Goal: Task Accomplishment & Management: Manage account settings

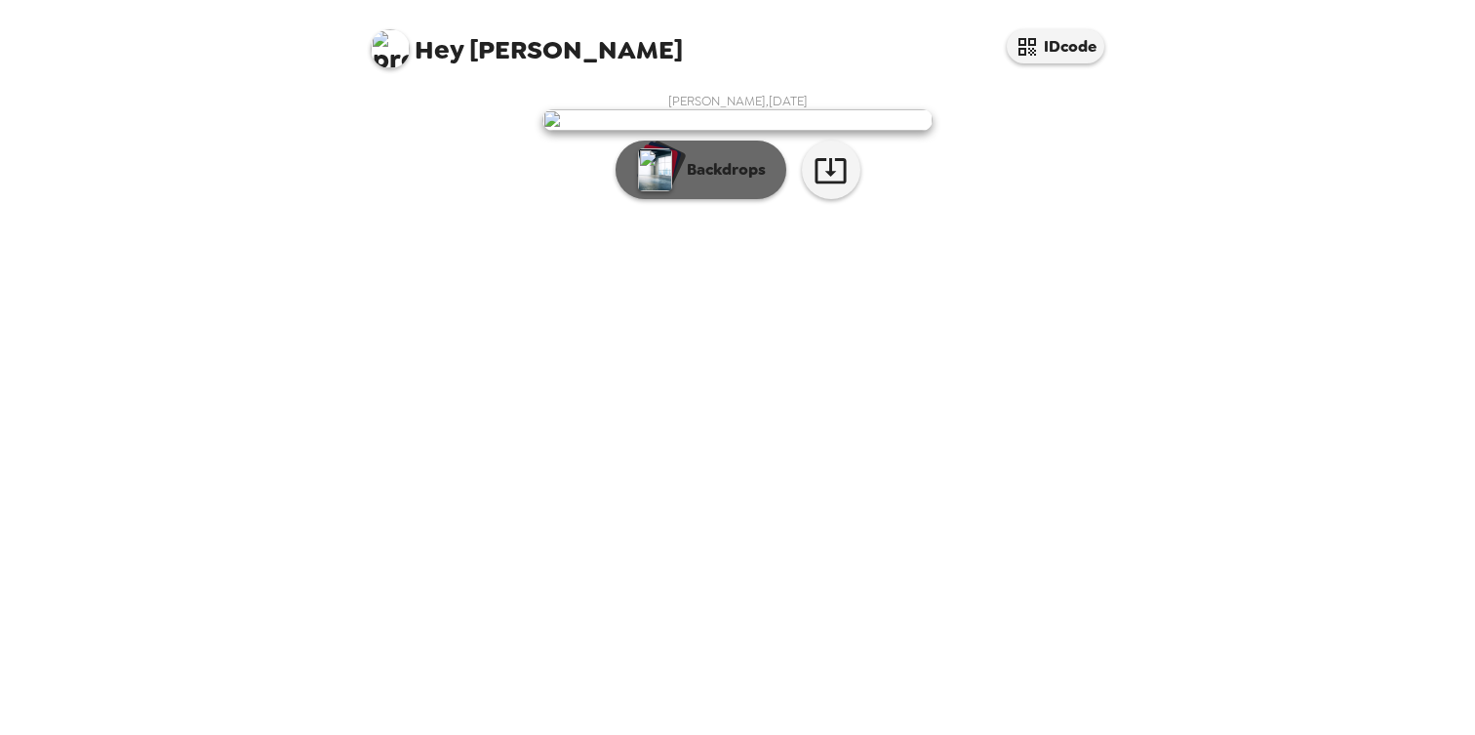
click at [692, 181] on p "Backdrops" at bounding box center [721, 169] width 89 height 23
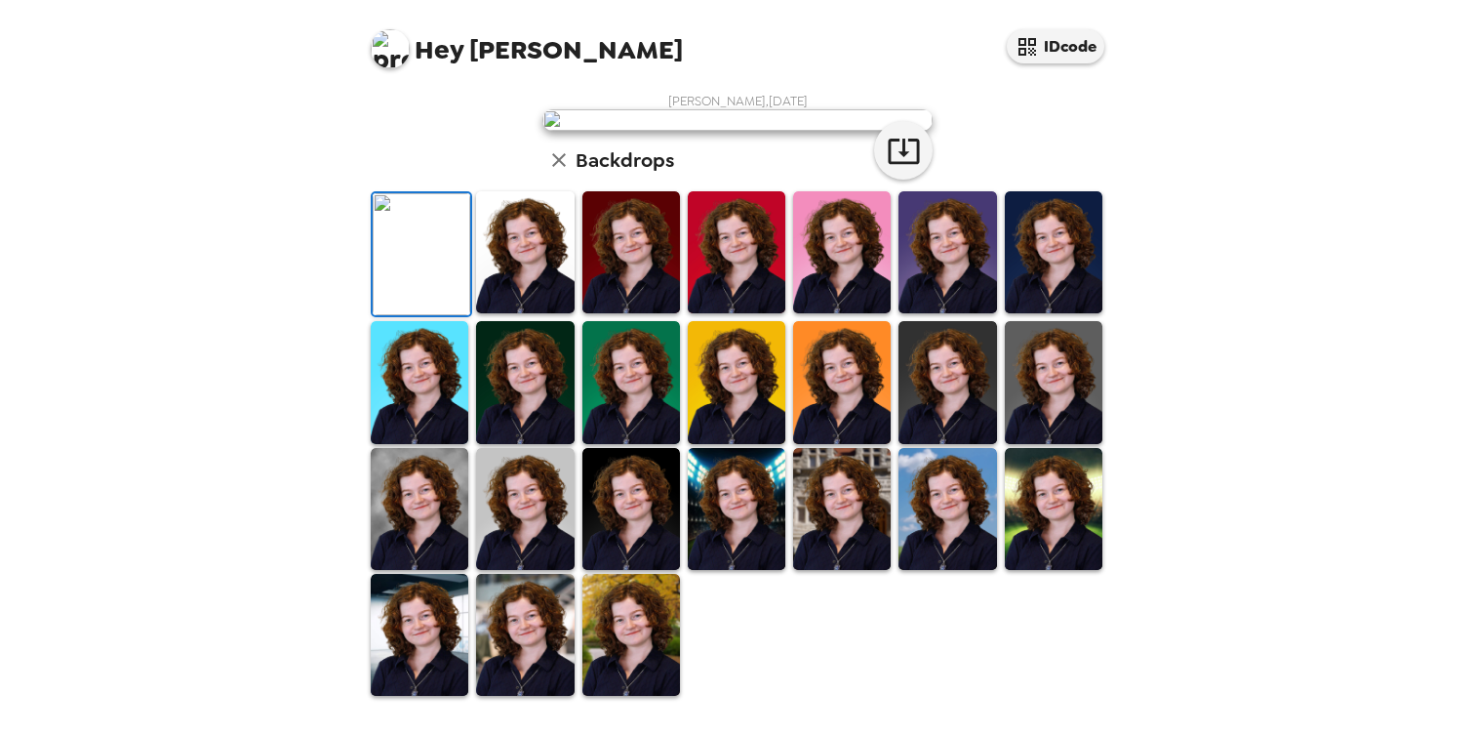
scroll to position [450, 0]
click at [917, 552] on img at bounding box center [948, 509] width 98 height 122
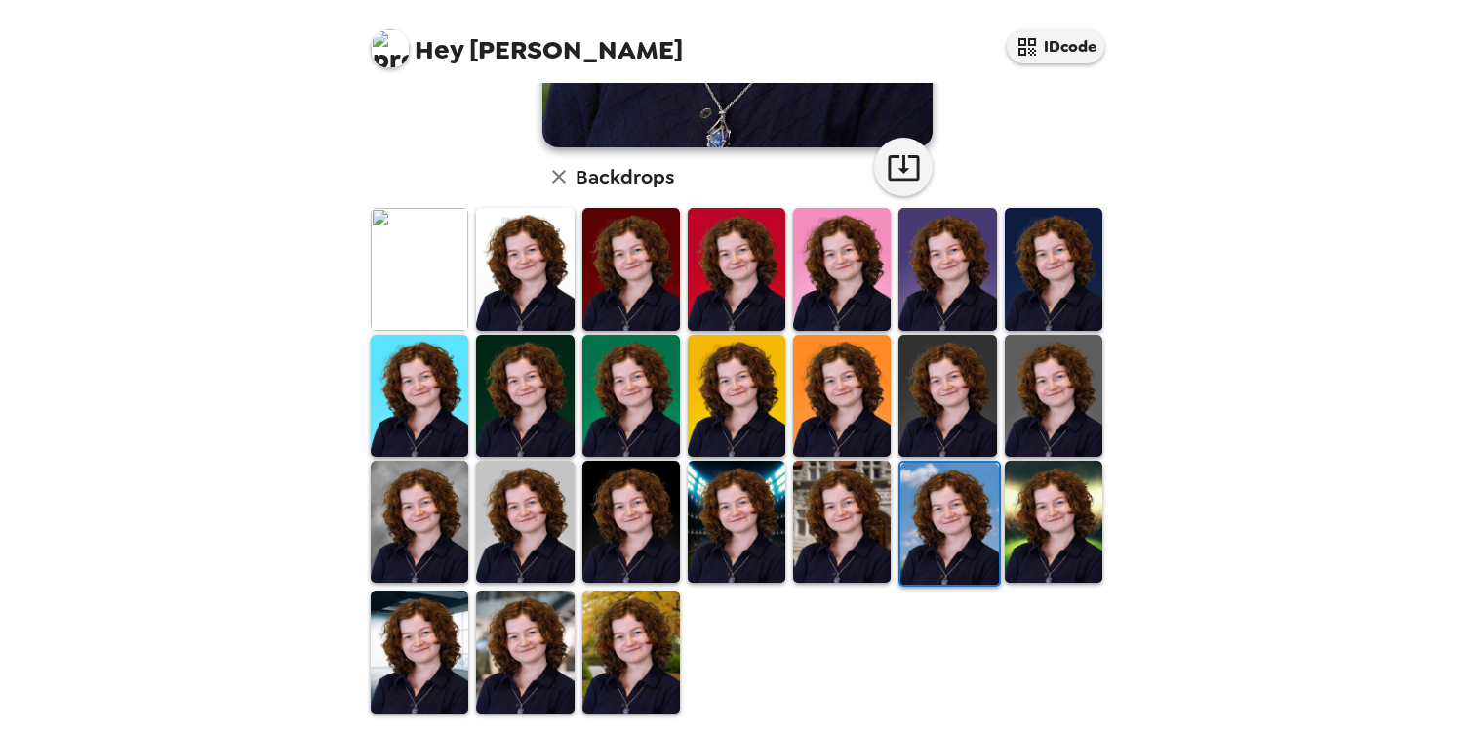
click at [615, 616] on img at bounding box center [631, 651] width 98 height 122
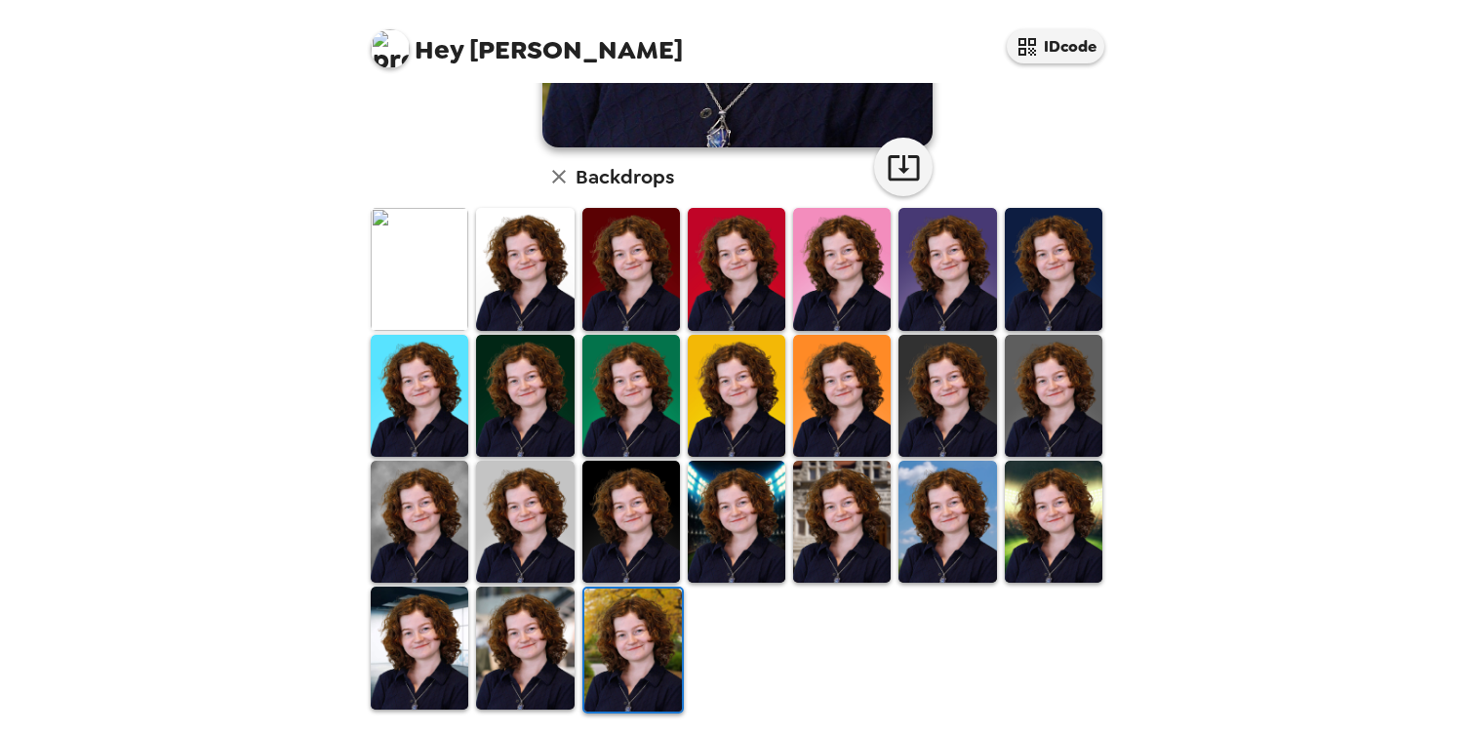
click at [543, 621] on img at bounding box center [525, 647] width 98 height 122
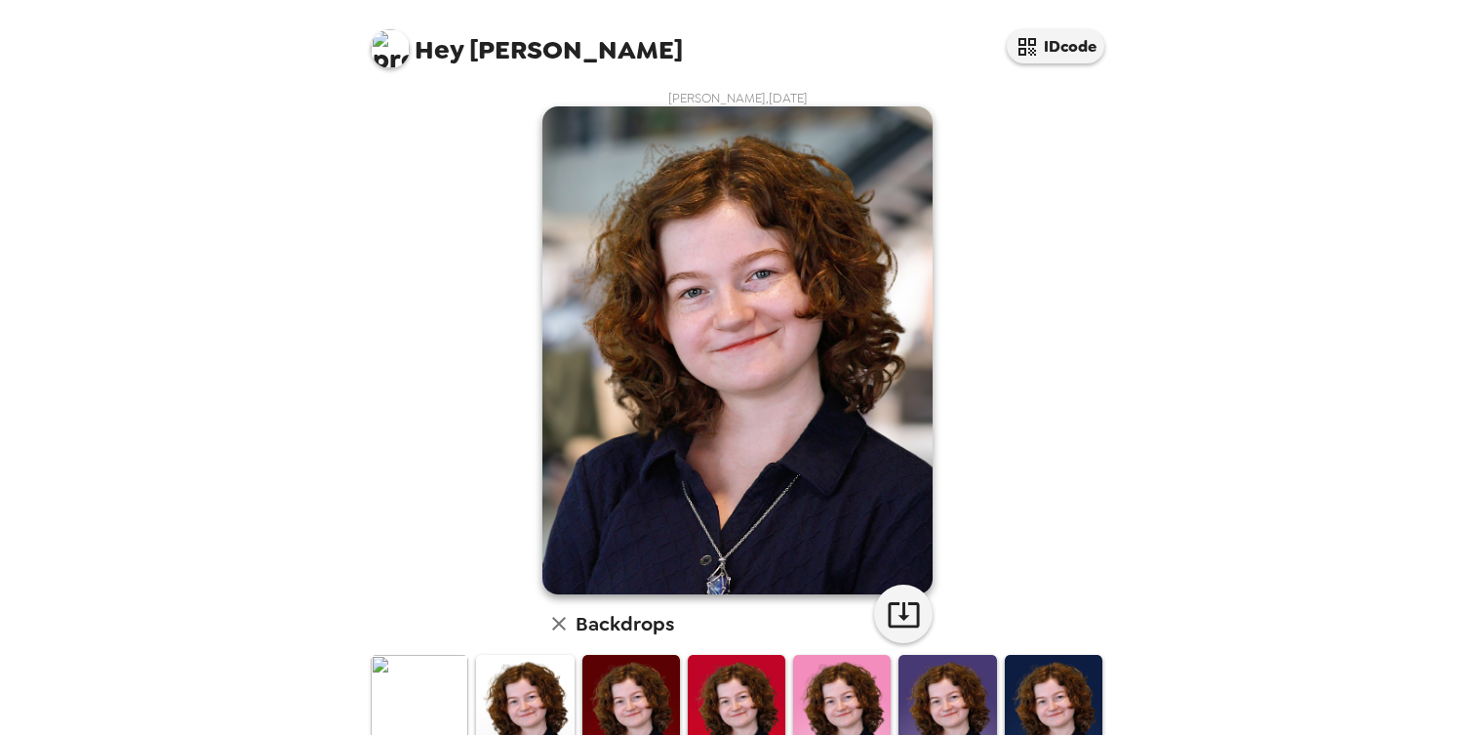
scroll to position [0, 0]
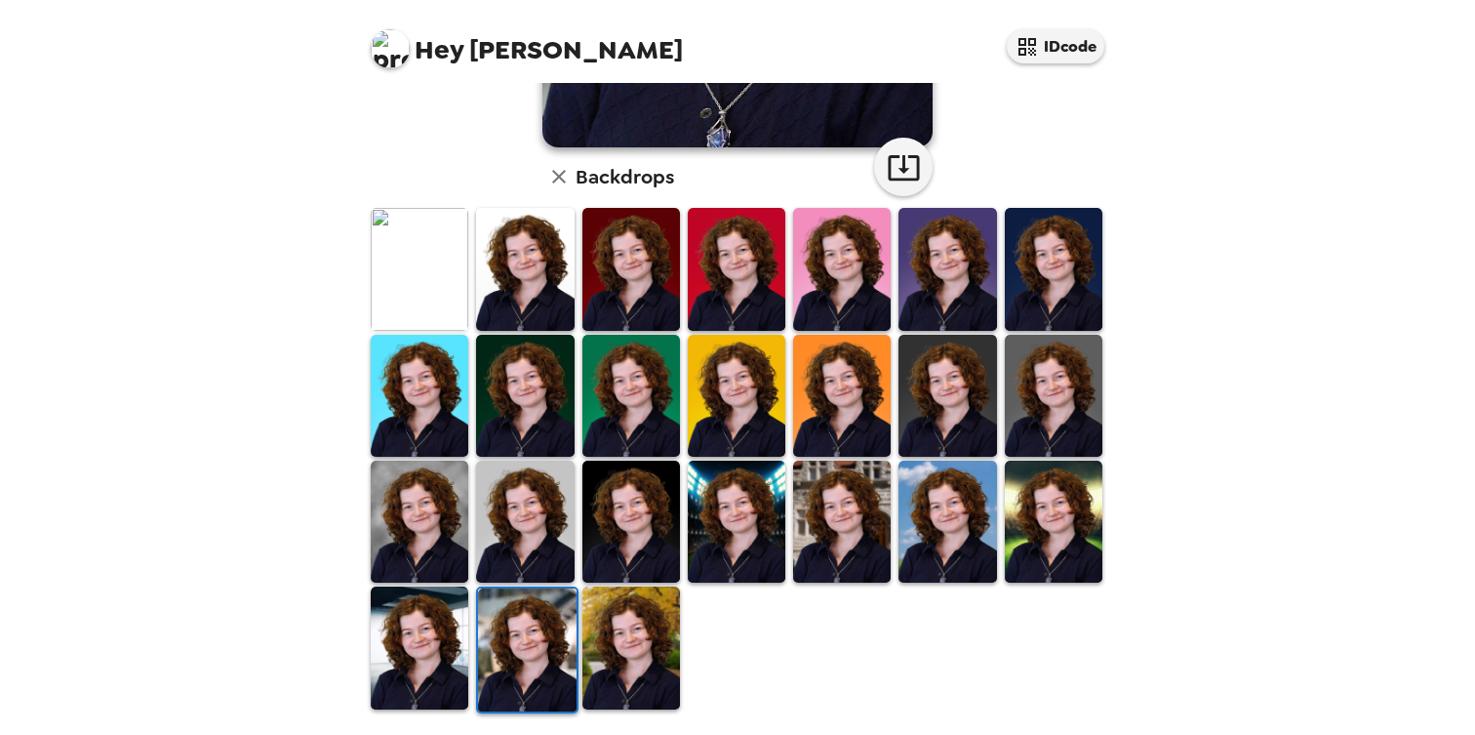
click at [1023, 494] on img at bounding box center [1054, 522] width 98 height 122
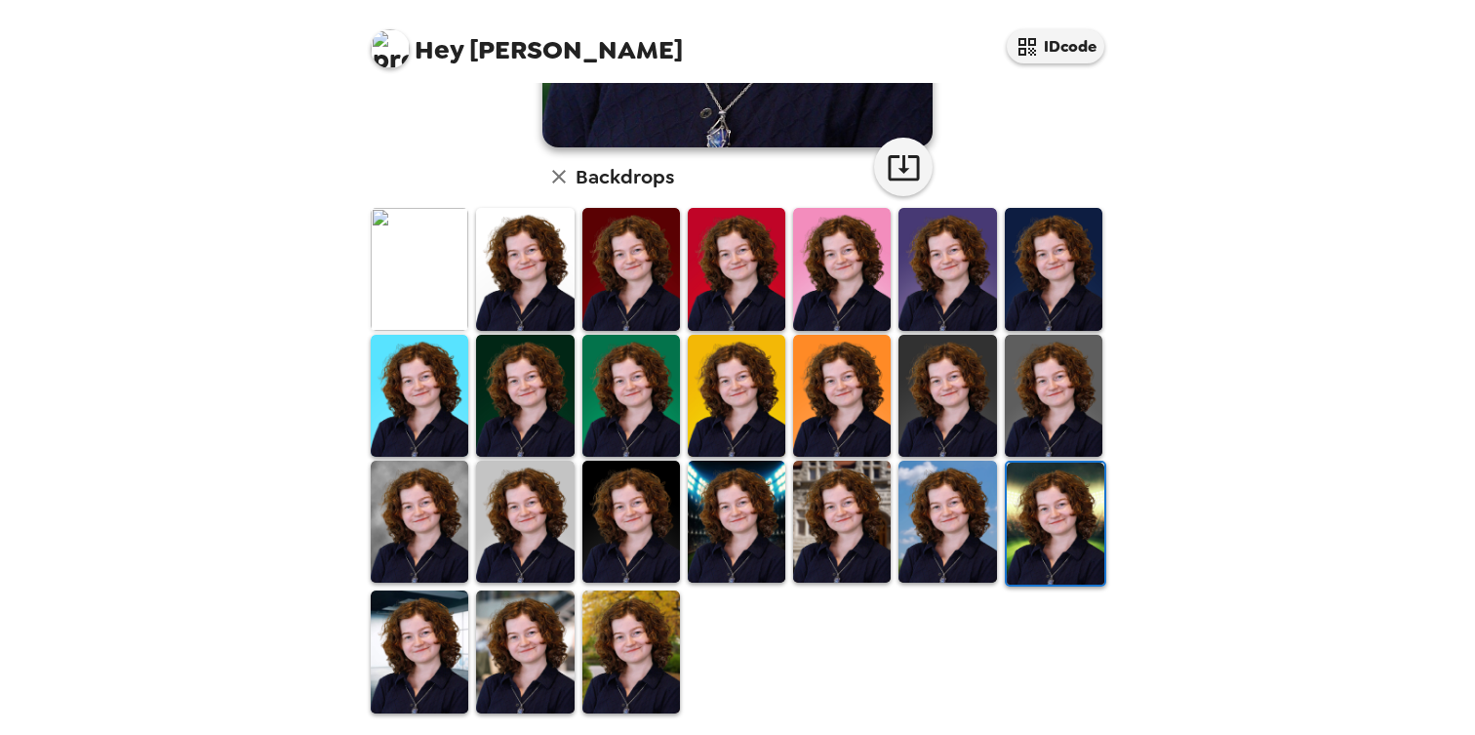
click at [808, 496] on img at bounding box center [842, 522] width 98 height 122
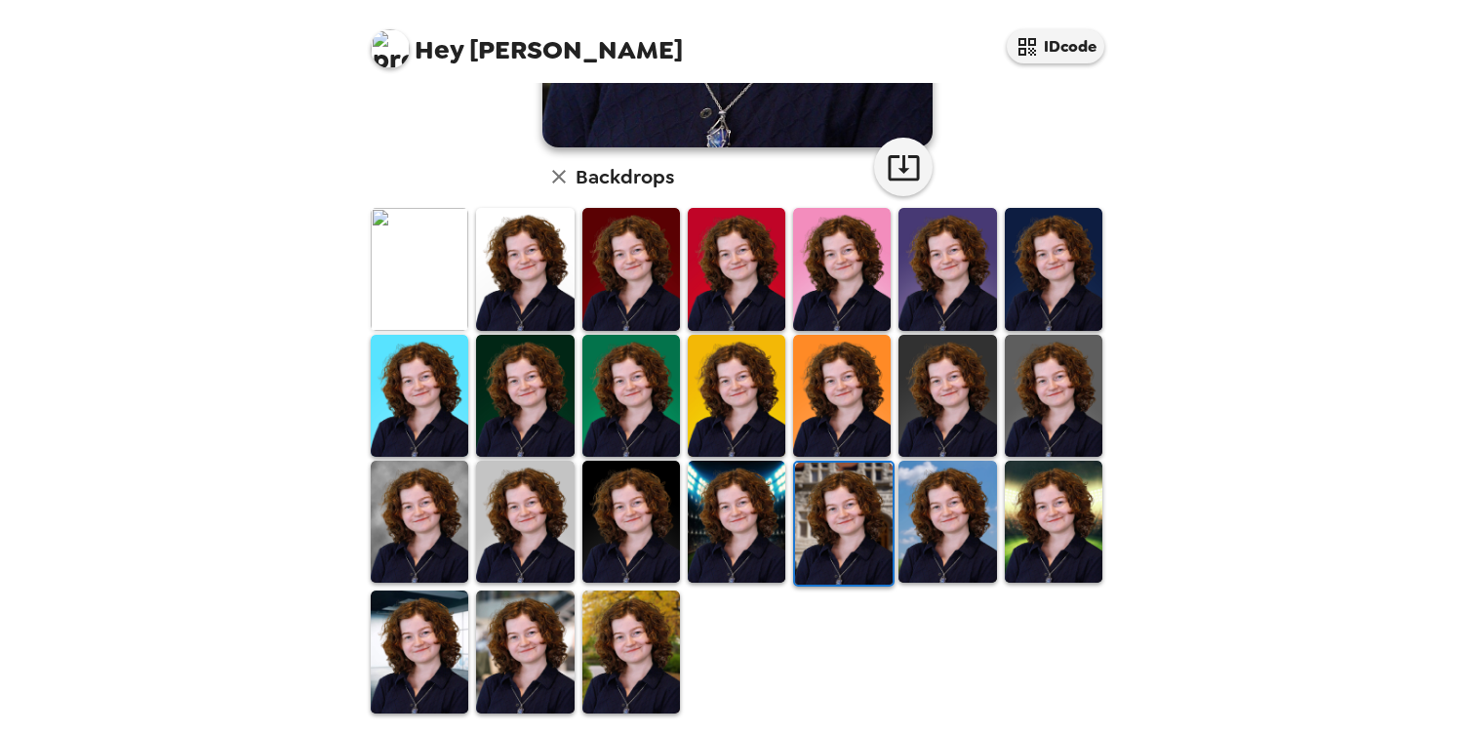
click at [499, 663] on img at bounding box center [525, 651] width 98 height 122
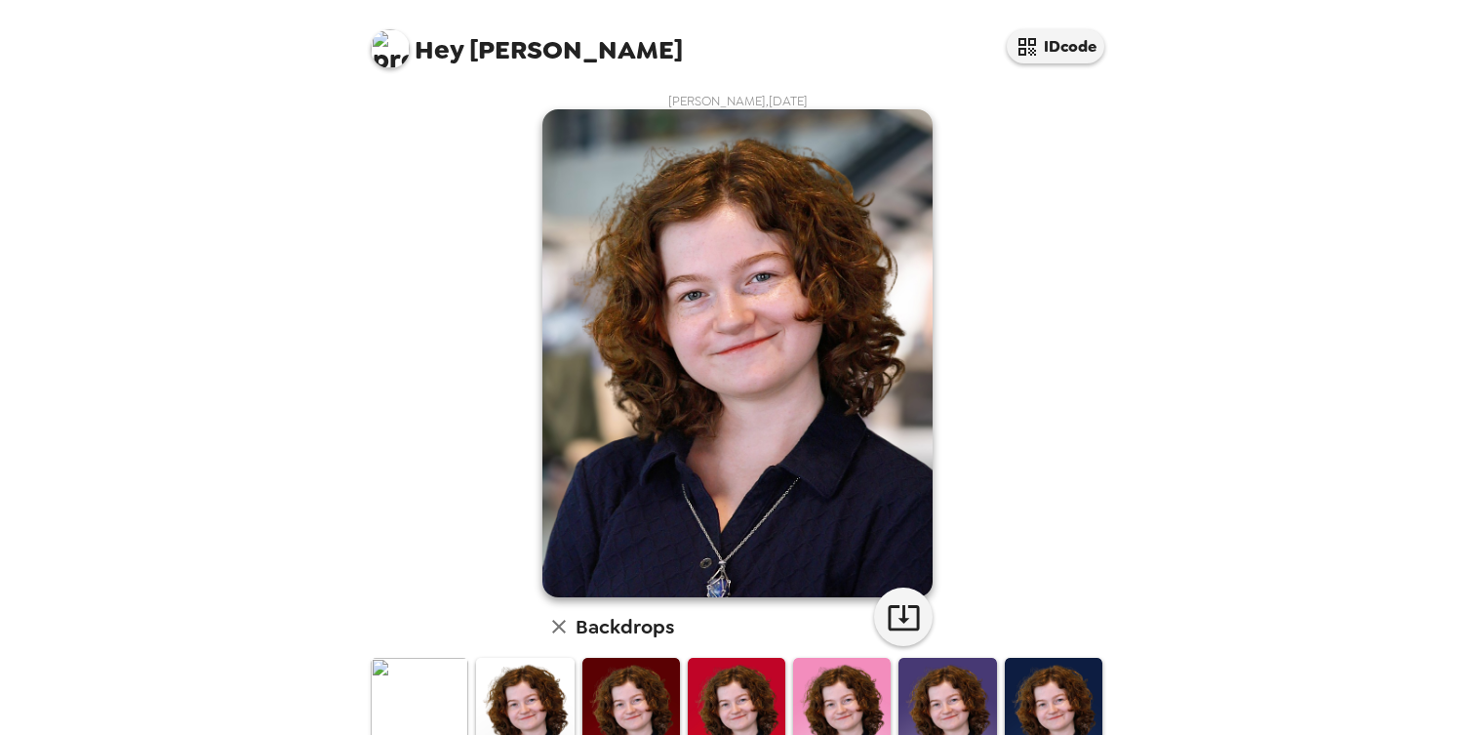
click at [576, 633] on h6 "Backdrops" at bounding box center [625, 626] width 99 height 31
click at [554, 625] on icon "button" at bounding box center [559, 627] width 14 height 14
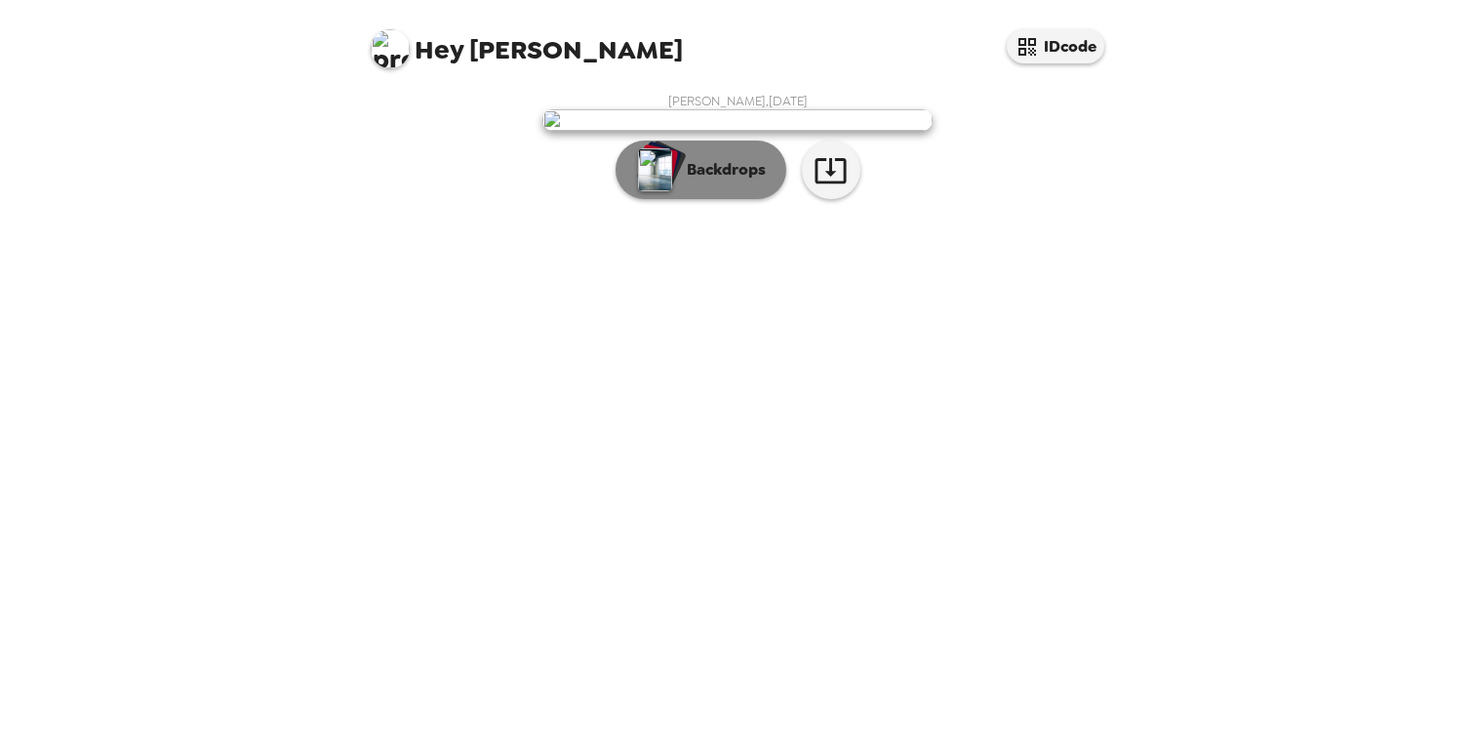
click at [748, 181] on p "Backdrops" at bounding box center [721, 169] width 89 height 23
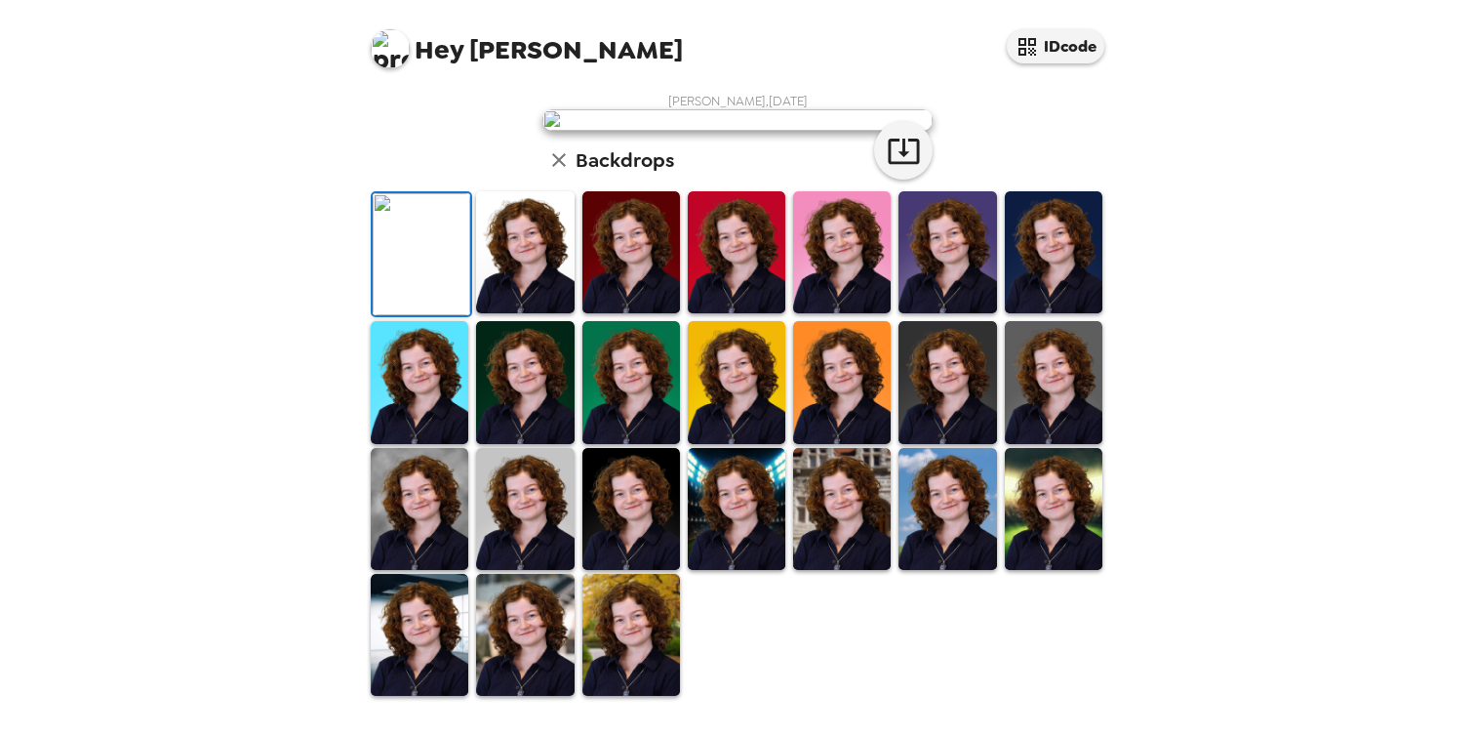
scroll to position [450, 0]
click at [533, 632] on img at bounding box center [525, 635] width 98 height 122
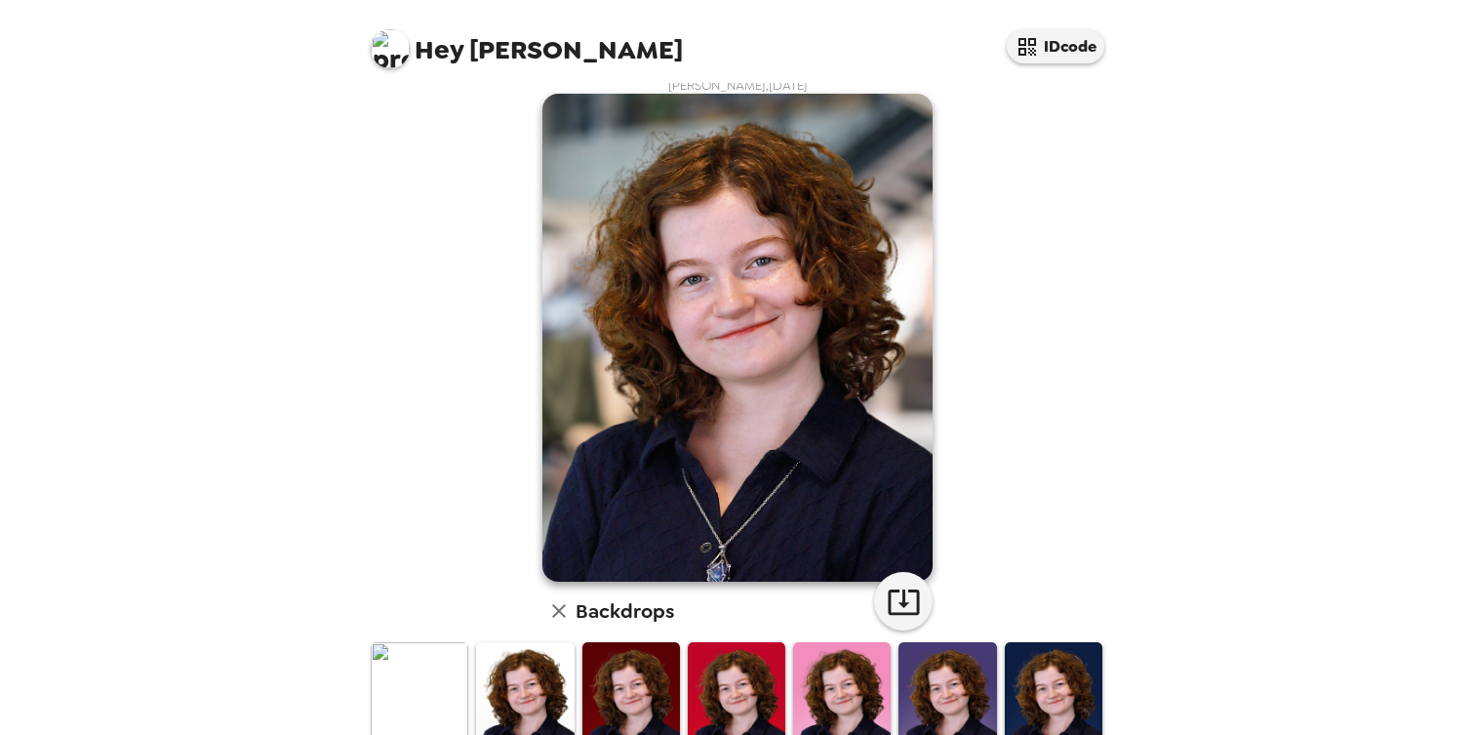
scroll to position [0, 0]
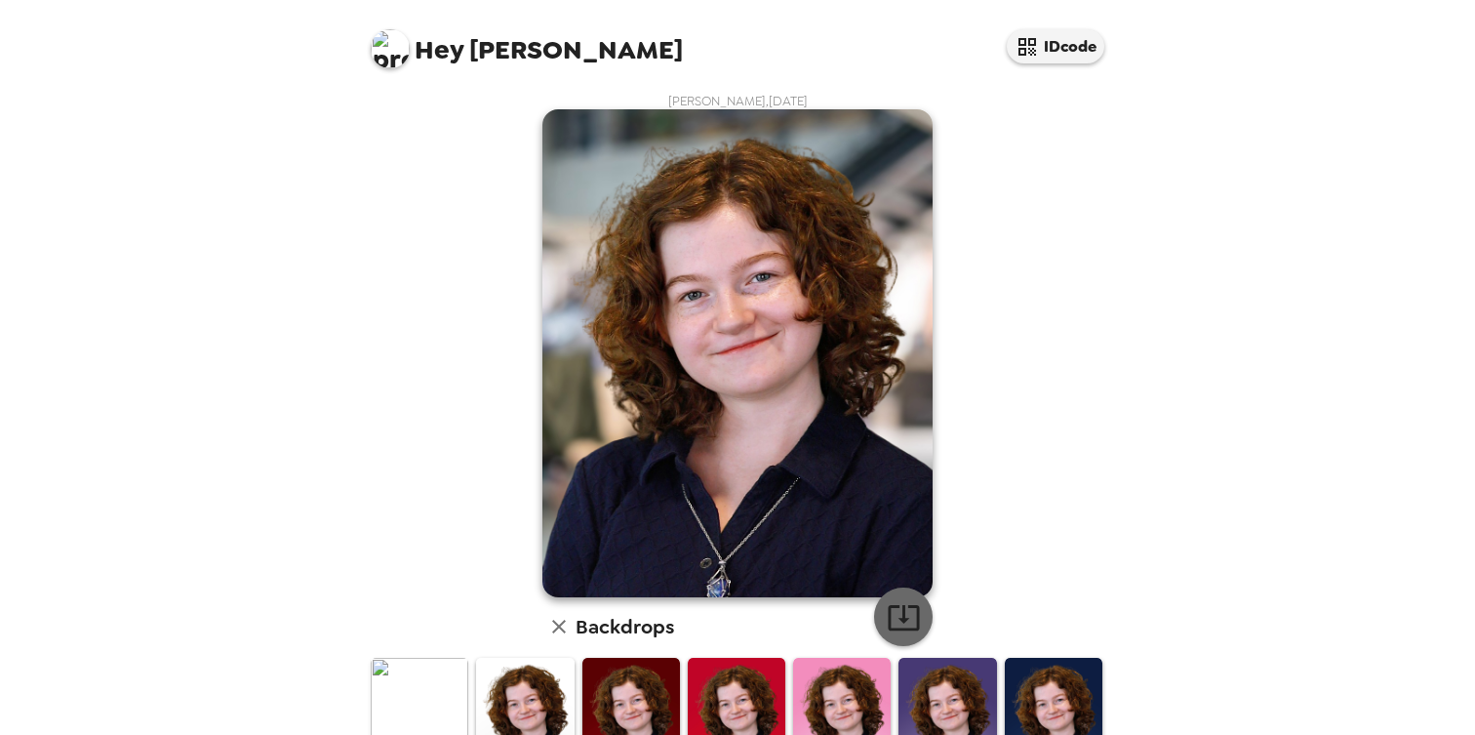
click at [888, 597] on button "button" at bounding box center [903, 616] width 59 height 59
click at [383, 49] on img at bounding box center [390, 48] width 39 height 39
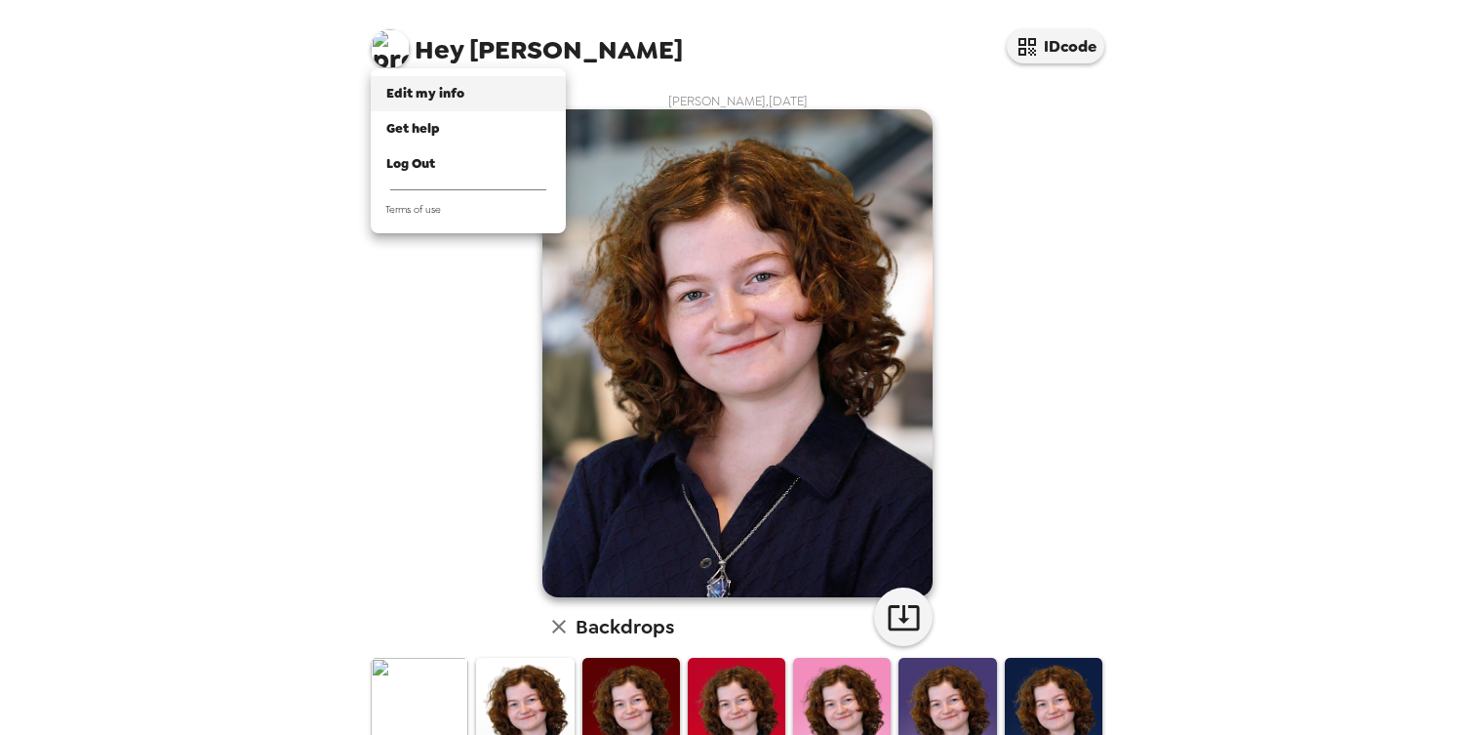
click at [400, 97] on span "Edit my info" at bounding box center [425, 93] width 78 height 17
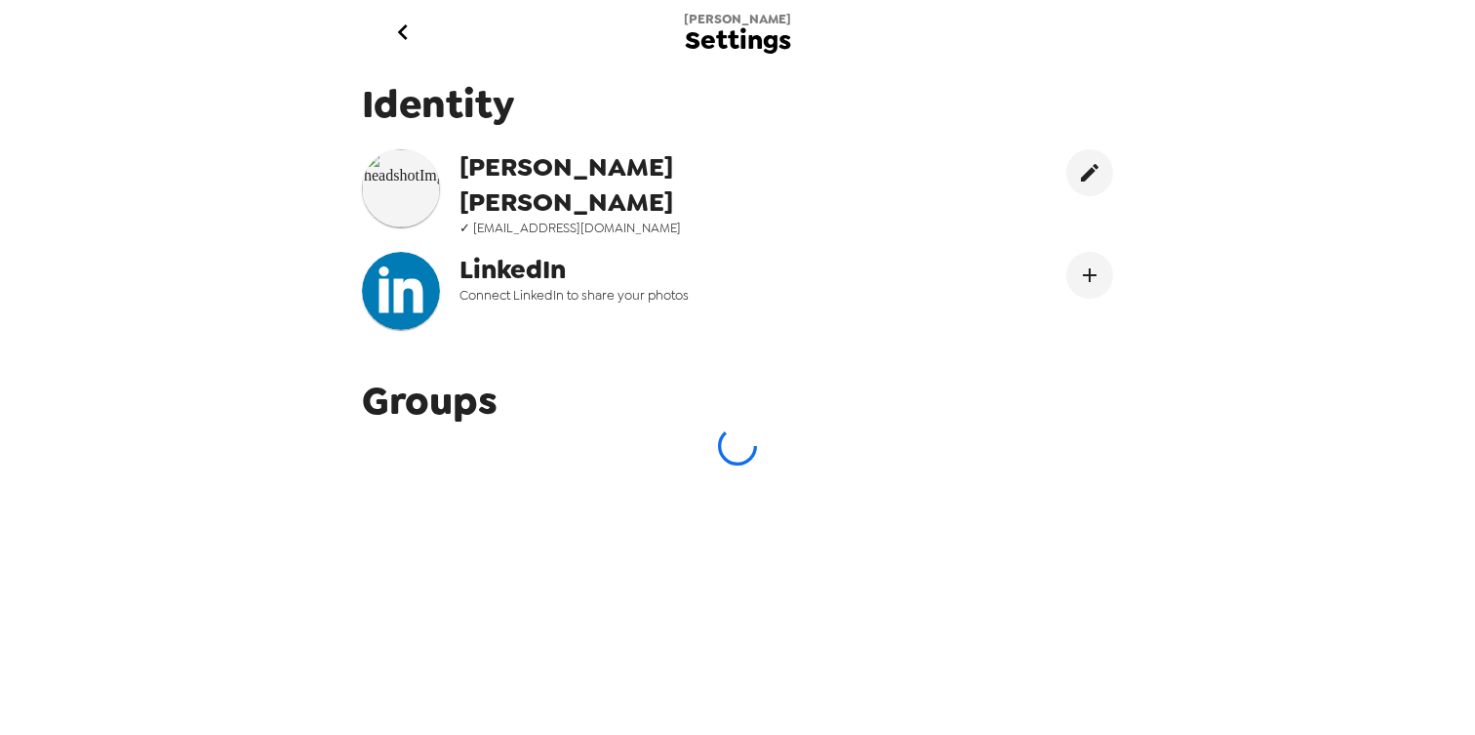
click at [538, 179] on span "[PERSON_NAME]" at bounding box center [657, 184] width 394 height 70
click at [1078, 166] on icon "edit" at bounding box center [1089, 172] width 23 height 23
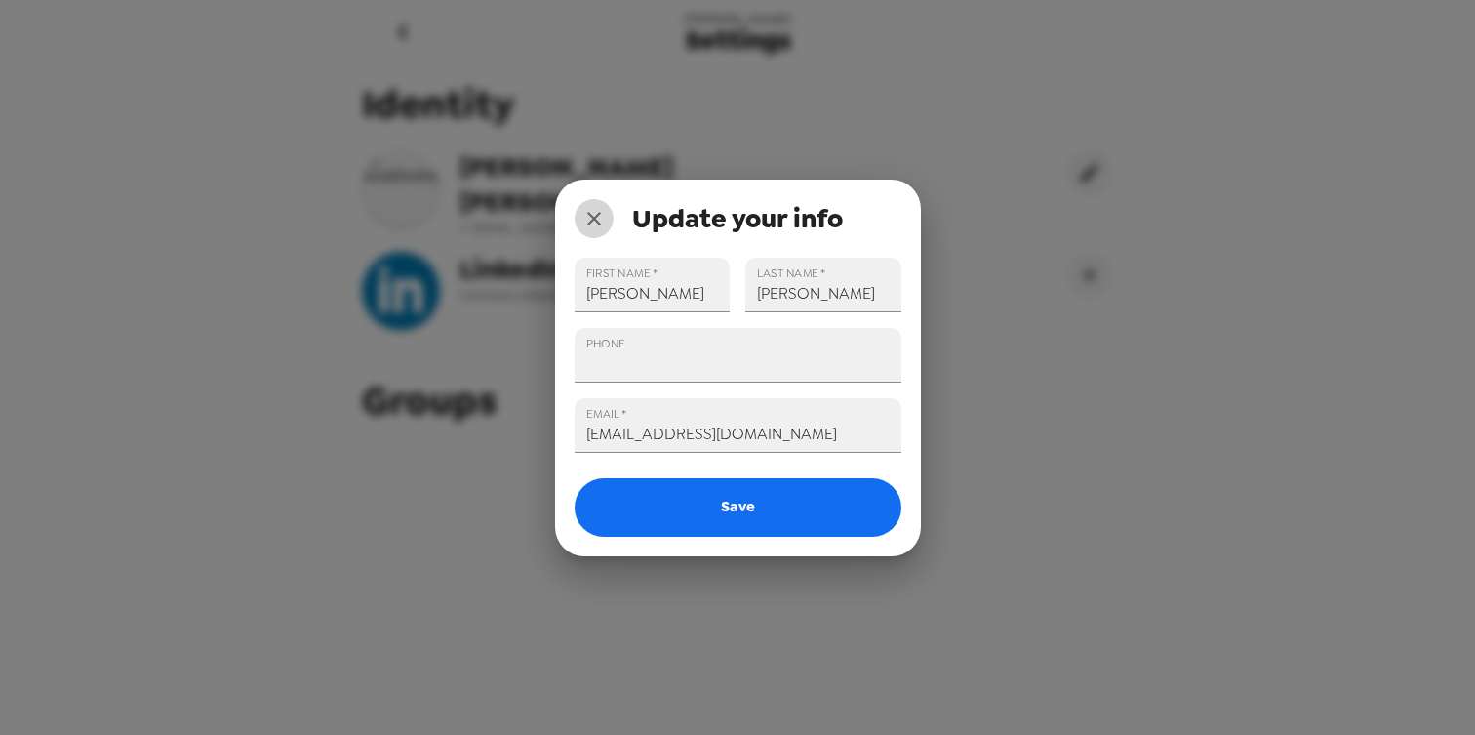
click at [581, 219] on button "close" at bounding box center [594, 218] width 39 height 39
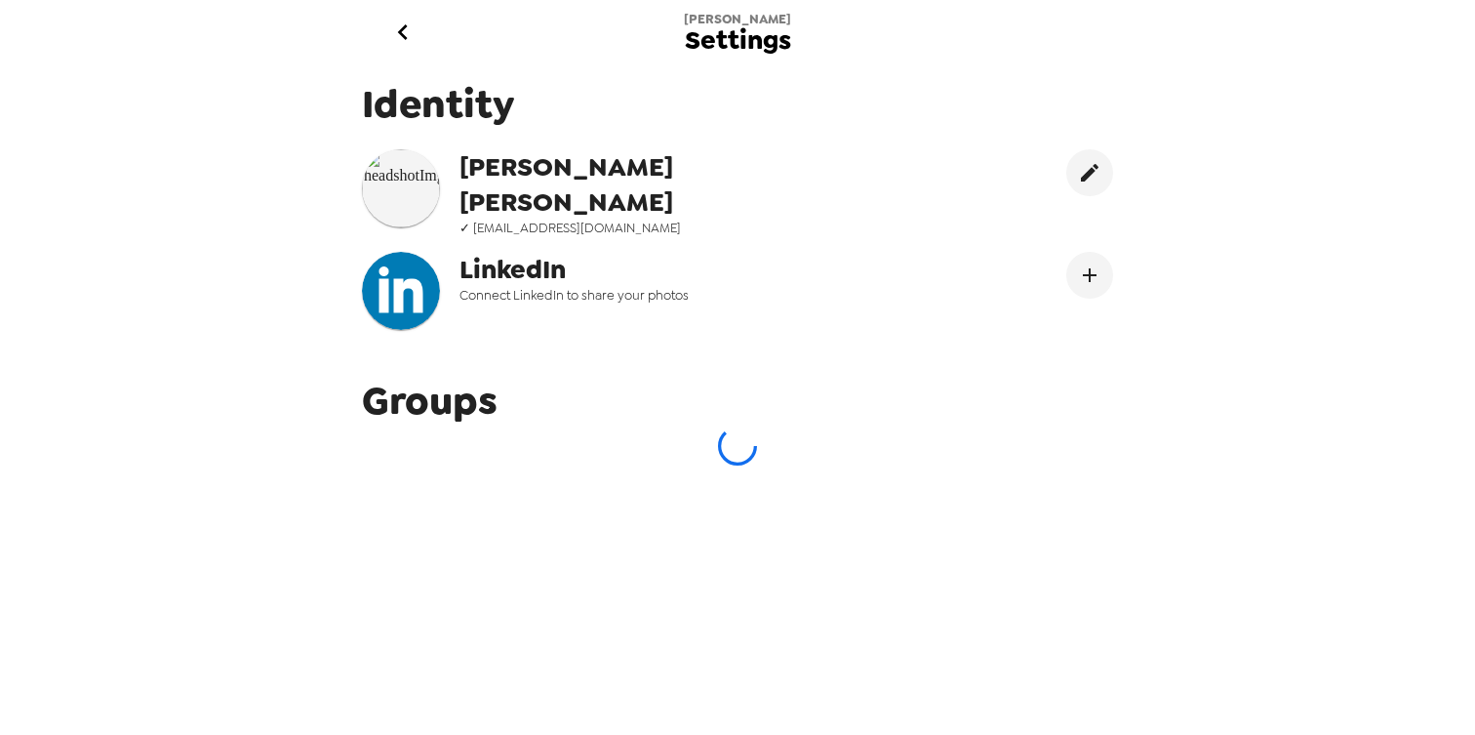
click at [367, 175] on img at bounding box center [401, 188] width 78 height 78
click at [412, 186] on img at bounding box center [401, 188] width 78 height 78
click at [394, 42] on icon "go back" at bounding box center [402, 32] width 31 height 31
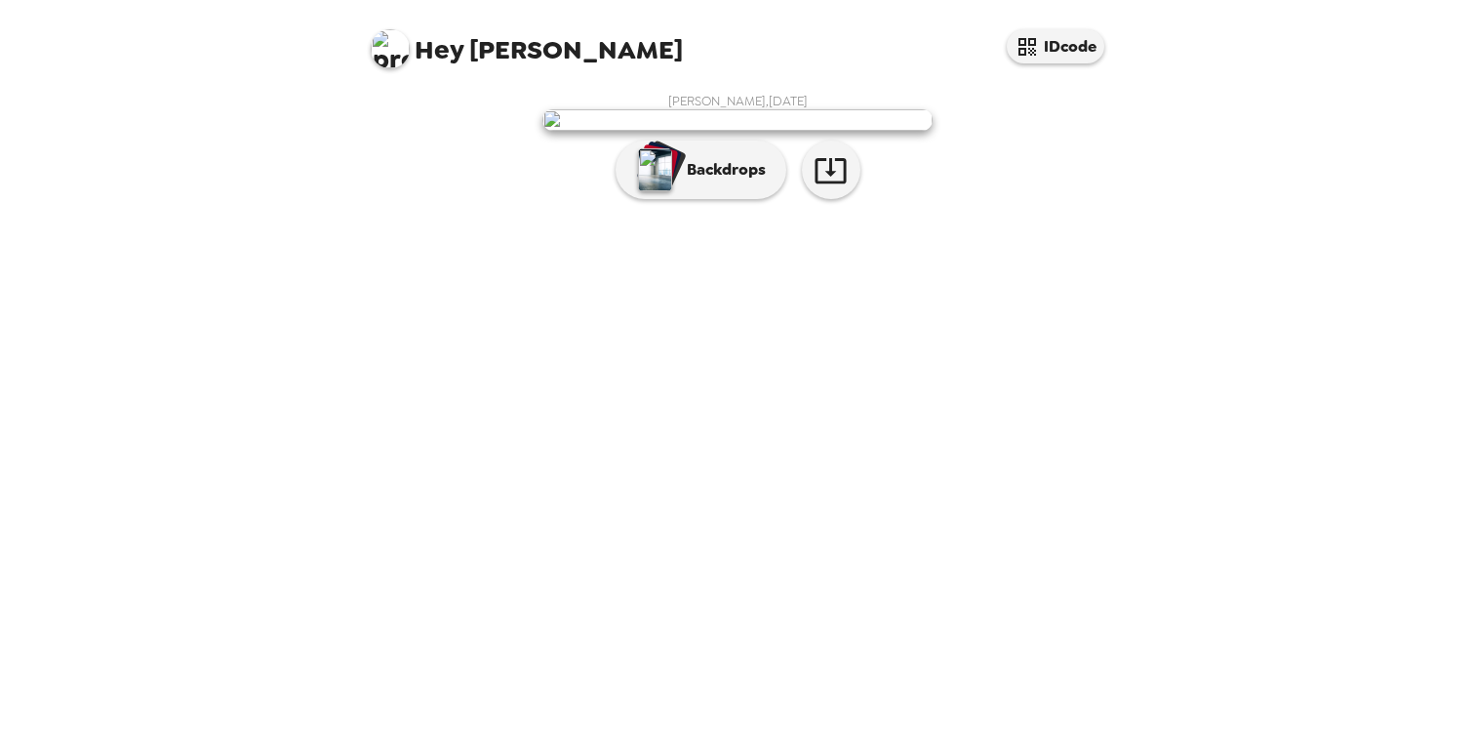
click at [769, 131] on img at bounding box center [737, 119] width 390 height 21
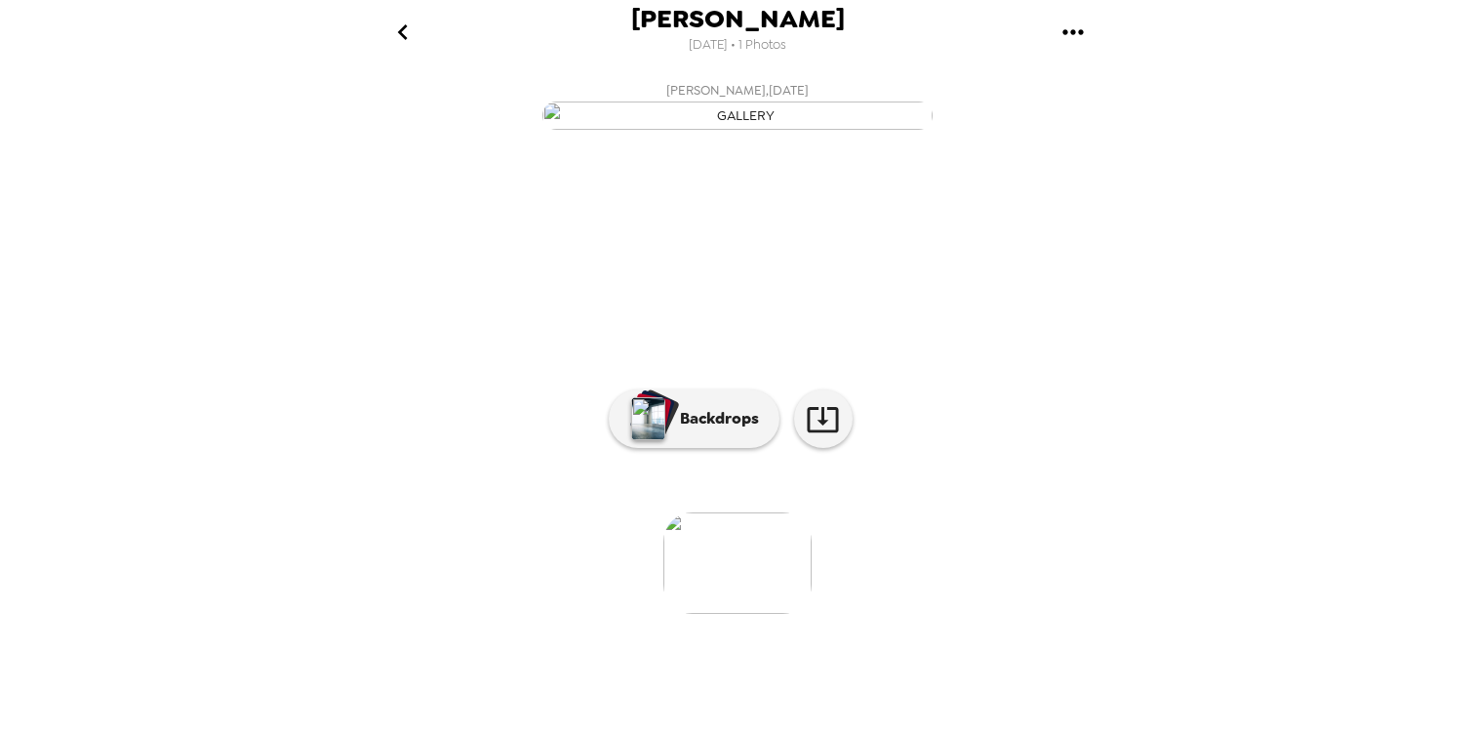
scroll to position [109, 0]
click at [762, 614] on img at bounding box center [737, 562] width 148 height 101
click at [762, 555] on img at bounding box center [737, 504] width 148 height 101
click at [747, 555] on img at bounding box center [737, 504] width 148 height 101
click at [721, 430] on p "Backdrops" at bounding box center [714, 418] width 89 height 23
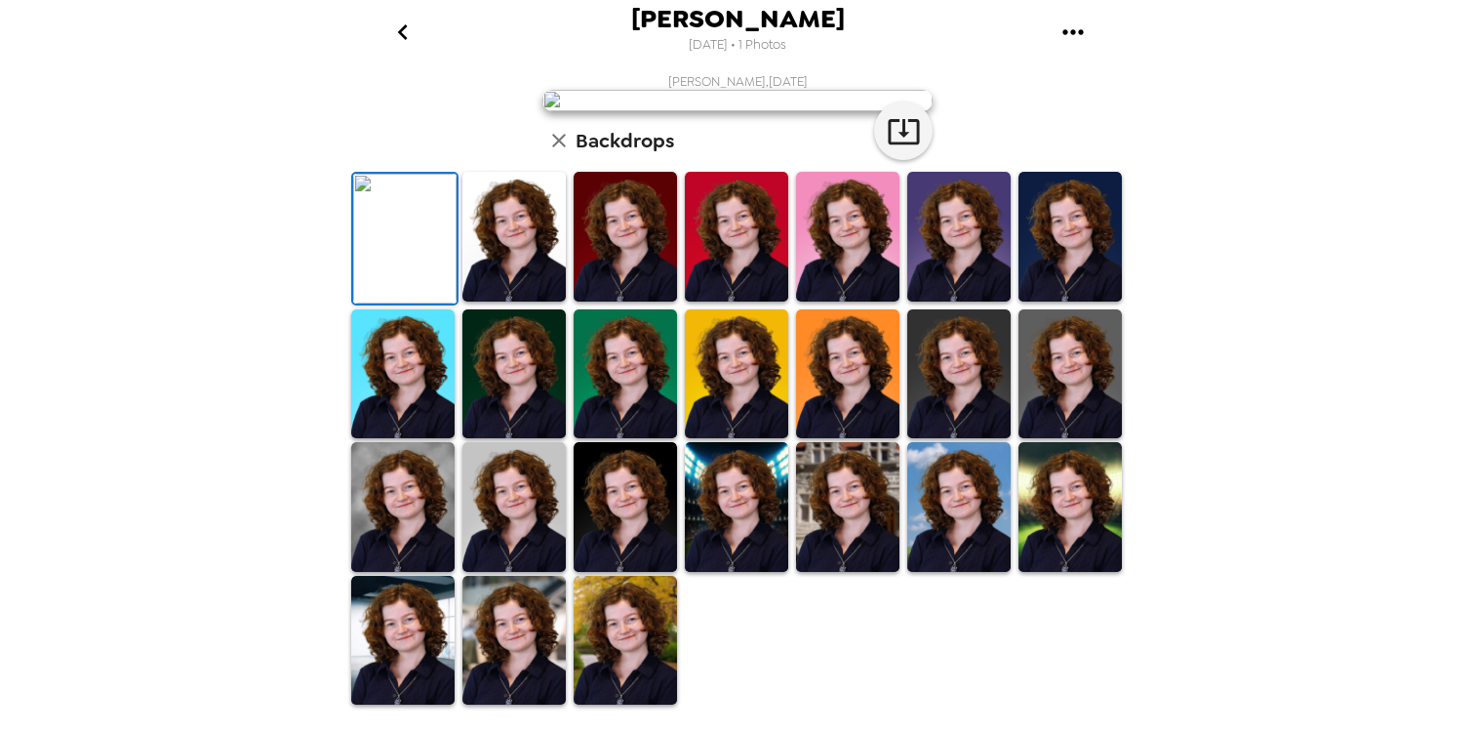
scroll to position [439, 0]
click at [517, 624] on img at bounding box center [513, 641] width 103 height 130
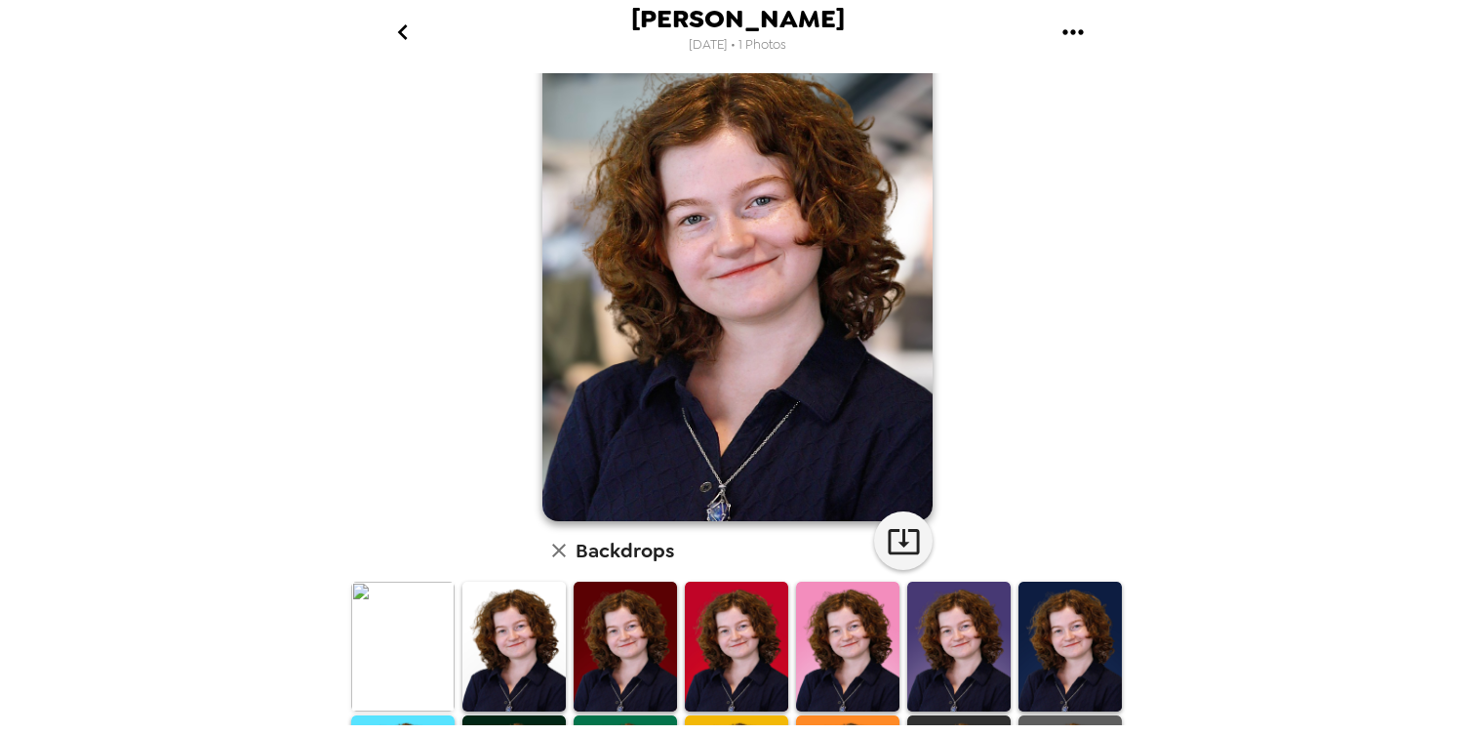
scroll to position [0, 0]
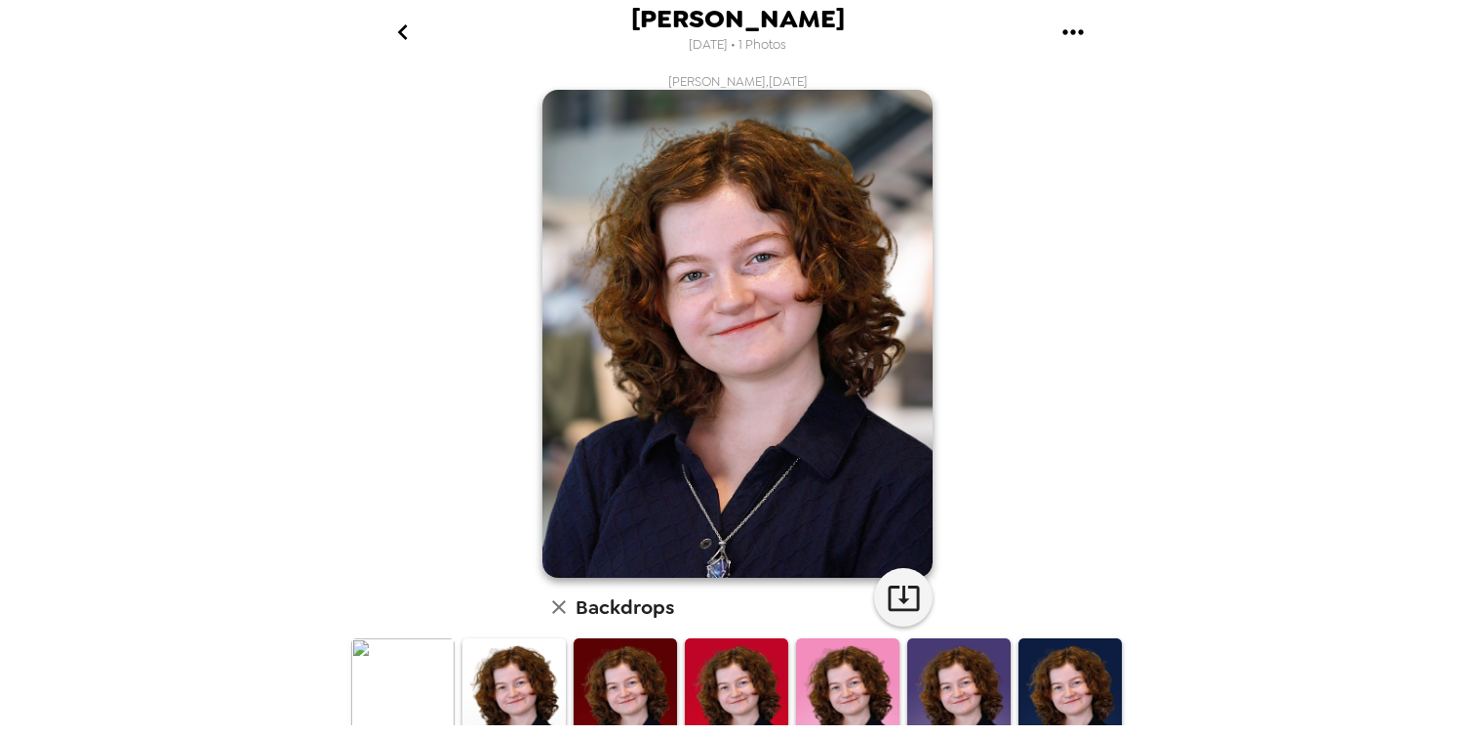
click at [446, 447] on div "[PERSON_NAME] , [DATE] Backdrops" at bounding box center [737, 623] width 781 height 1100
click at [400, 36] on icon "go back" at bounding box center [402, 32] width 31 height 31
